Goal: Task Accomplishment & Management: Use online tool/utility

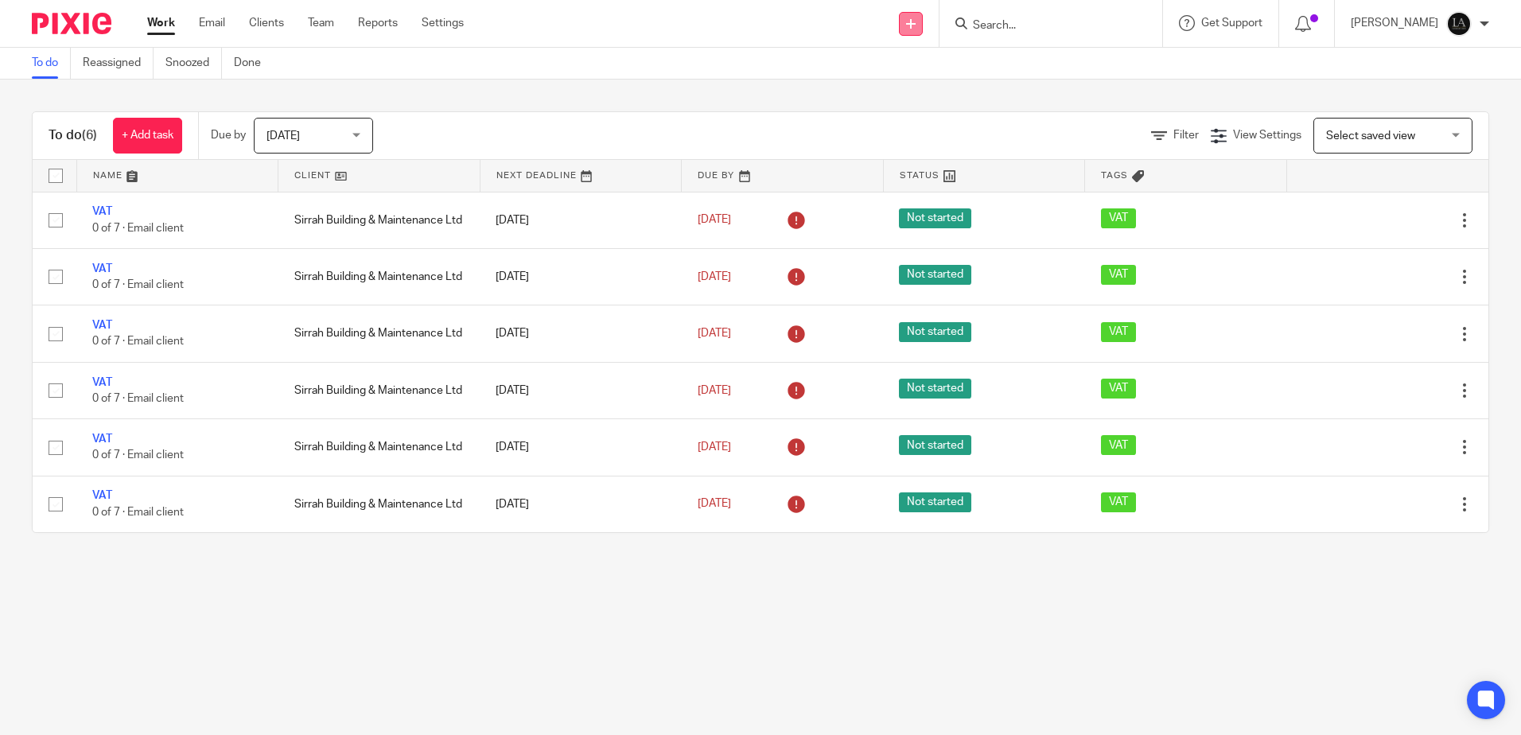
click at [922, 18] on link at bounding box center [911, 24] width 24 height 24
click at [948, 118] on link "Add client" at bounding box center [932, 121] width 111 height 23
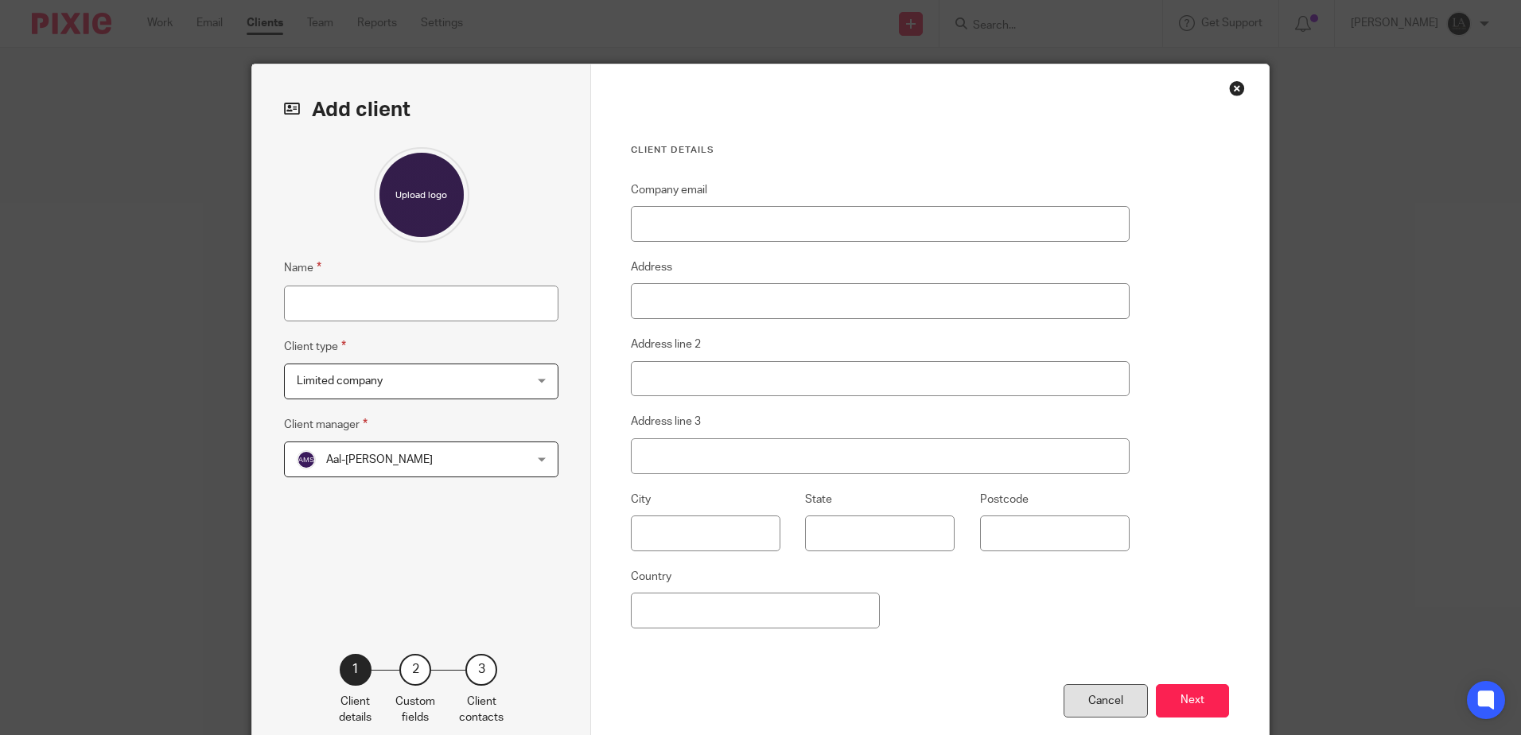
click at [1097, 707] on div "Cancel" at bounding box center [1106, 701] width 84 height 34
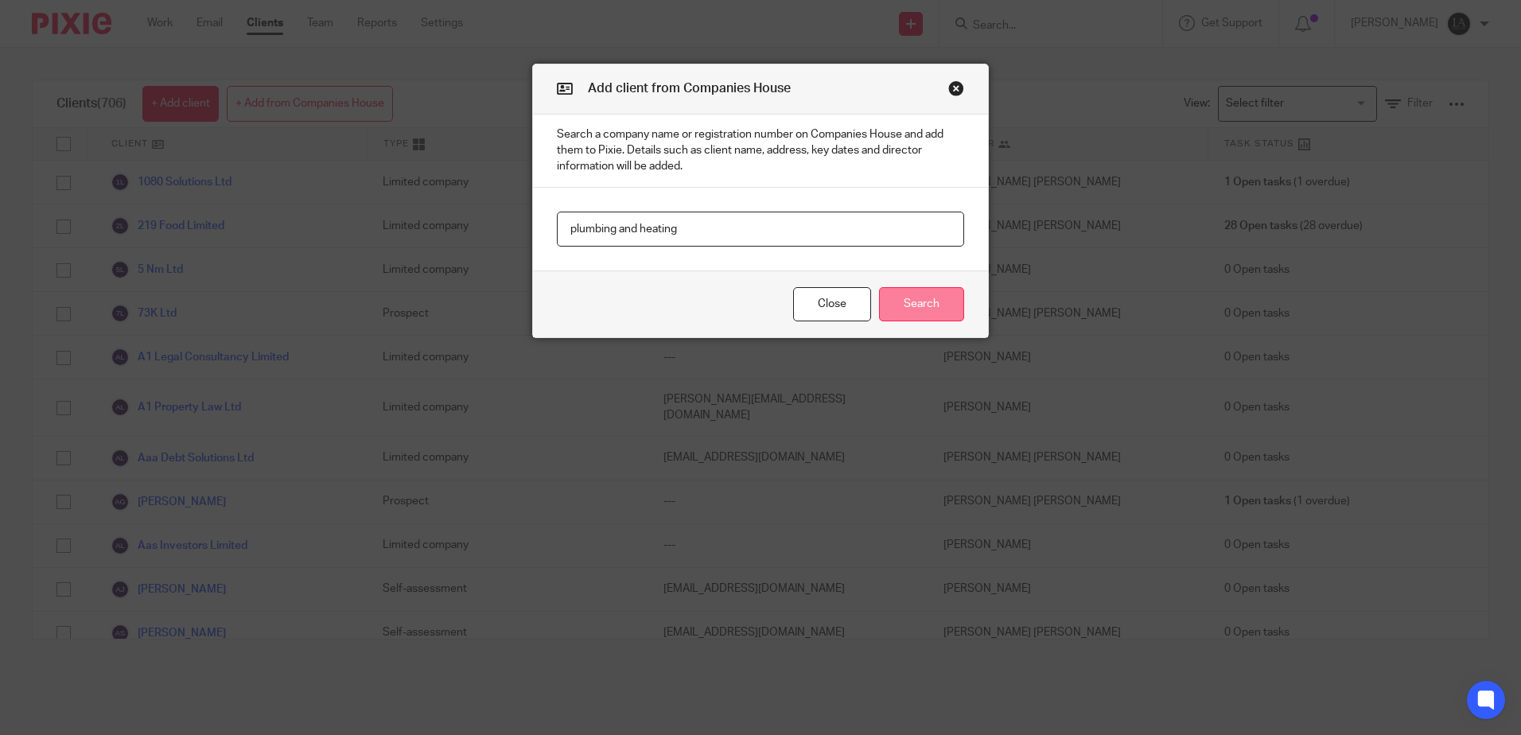
type input "plumbing and heating"
click at [898, 306] on button "Search" at bounding box center [921, 304] width 85 height 34
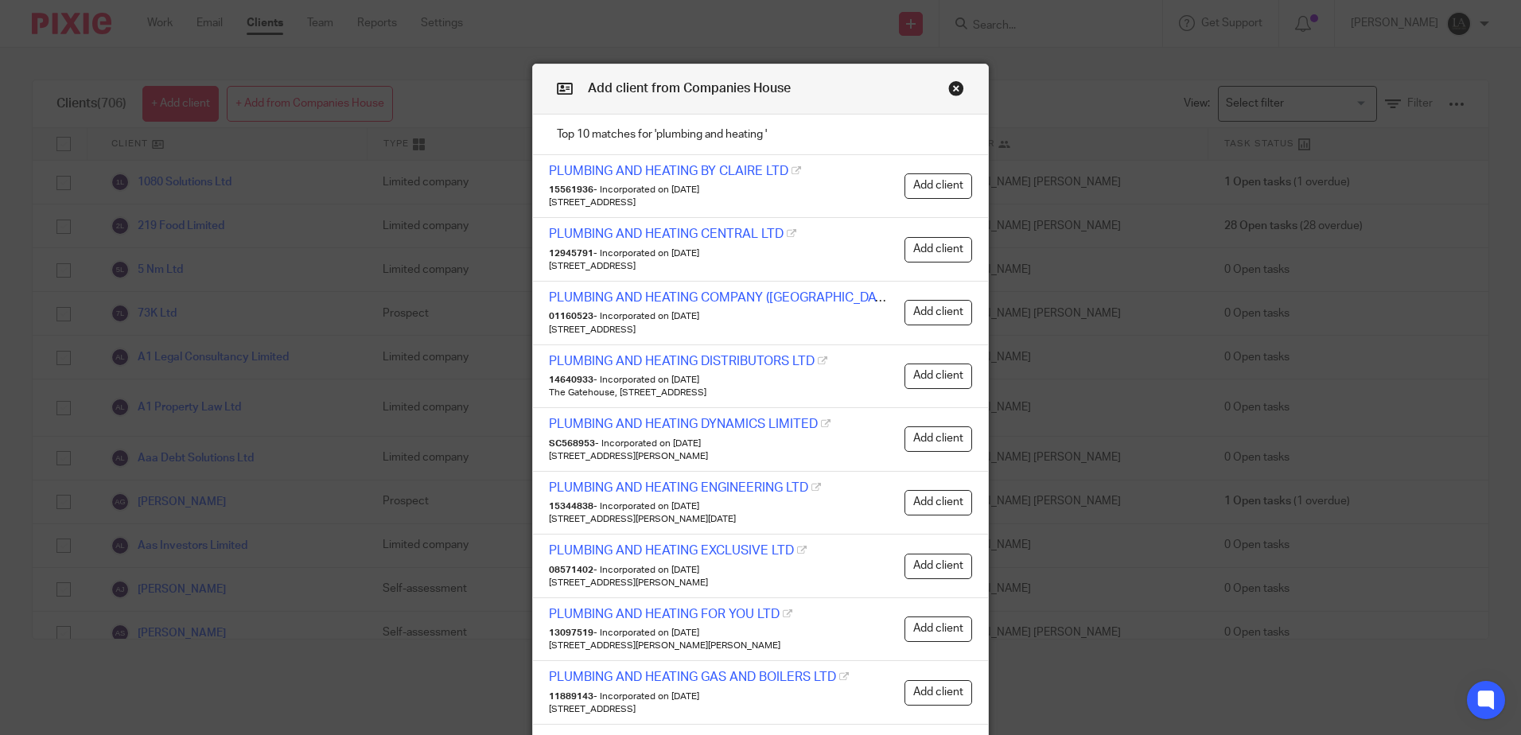
click at [948, 88] on button "Close modal" at bounding box center [956, 88] width 16 height 16
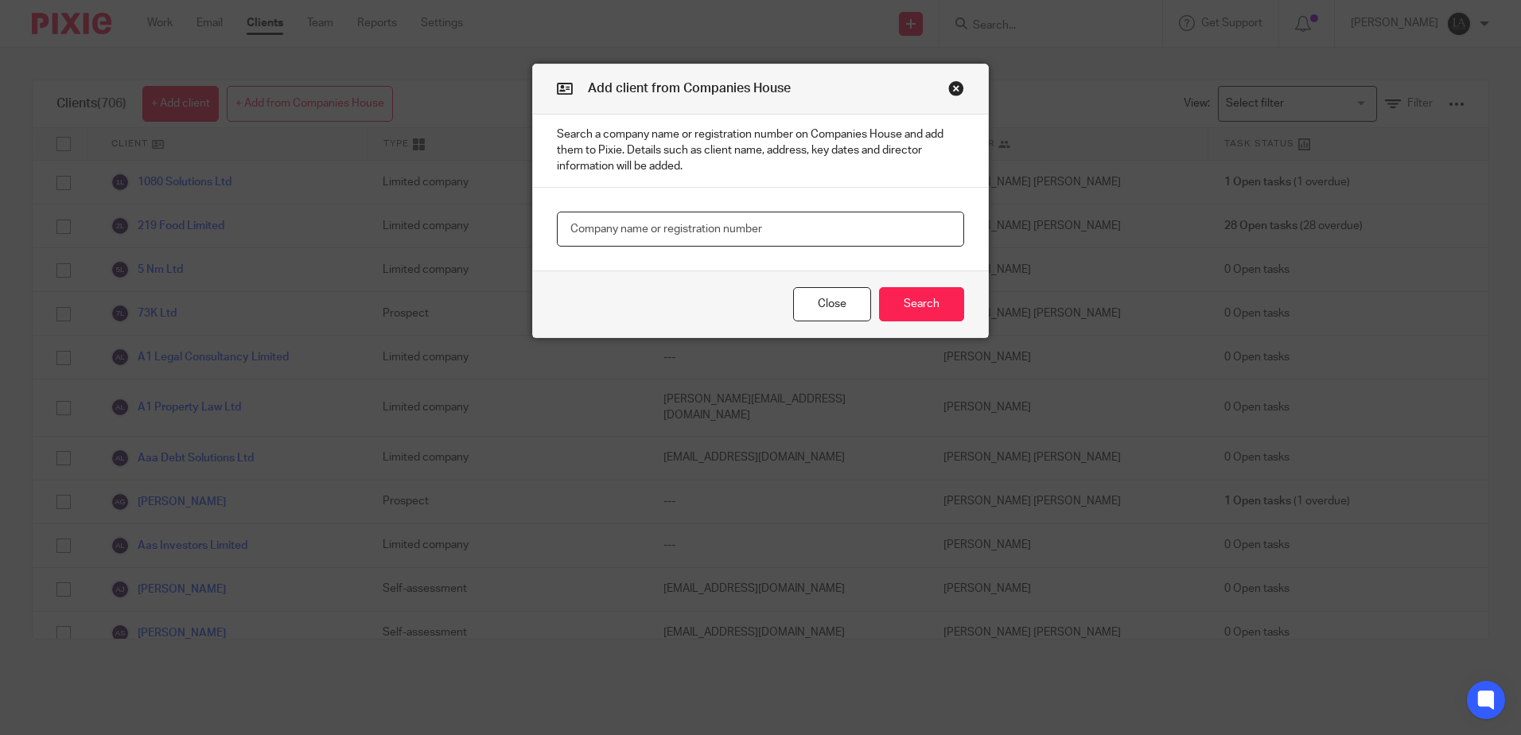
click at [725, 225] on input "text" at bounding box center [760, 230] width 407 height 36
type input "plumbing and heating ltd"
click at [921, 298] on button "Search" at bounding box center [921, 304] width 85 height 34
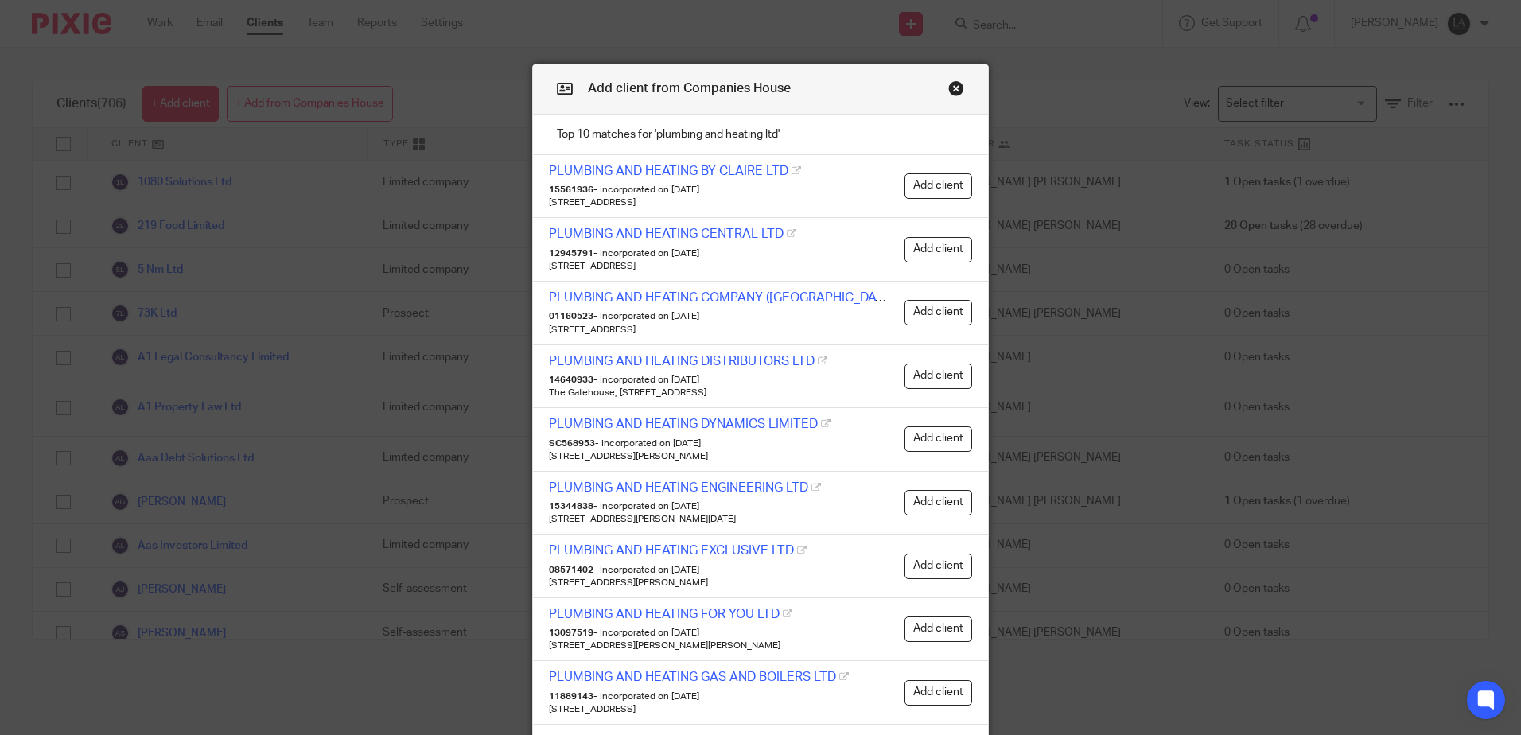
click at [948, 83] on button "Close modal" at bounding box center [956, 88] width 16 height 16
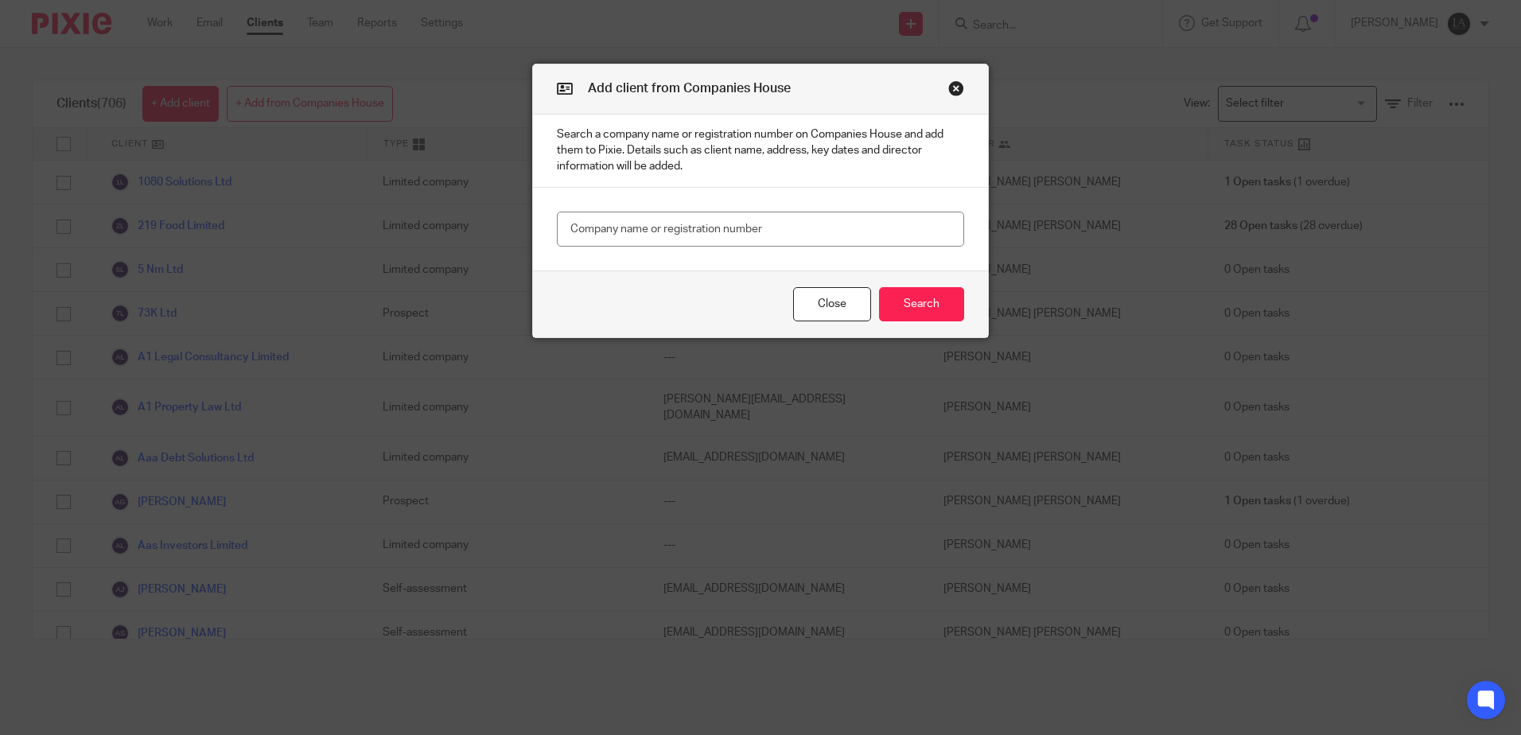
click at [948, 86] on button "Close modal" at bounding box center [956, 88] width 16 height 16
